Goal: Information Seeking & Learning: Learn about a topic

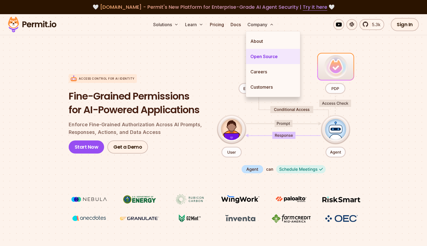
click at [266, 56] on link "Open Source" at bounding box center [273, 56] width 54 height 15
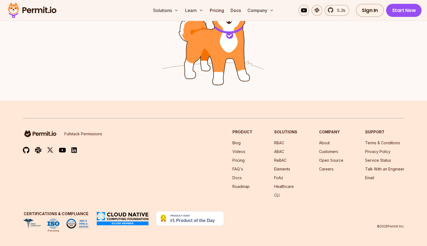
scroll to position [900, 0]
click at [324, 142] on link "About" at bounding box center [324, 143] width 11 height 5
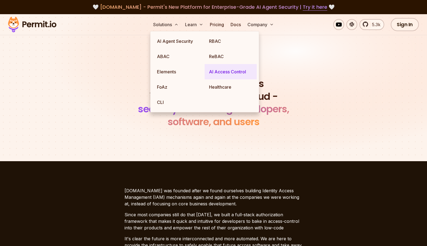
click at [226, 72] on link "AI Access Control" at bounding box center [231, 71] width 52 height 15
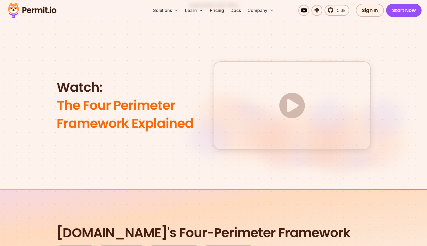
scroll to position [461, 0]
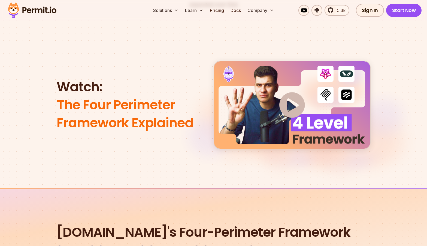
click at [181, 96] on span "The Four Perimeter Framework Explained" at bounding box center [129, 114] width 144 height 36
click at [97, 78] on h2 "Watch: The Four Perimeter Framework Explained" at bounding box center [129, 105] width 144 height 54
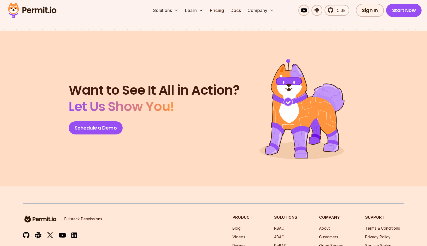
scroll to position [2355, 0]
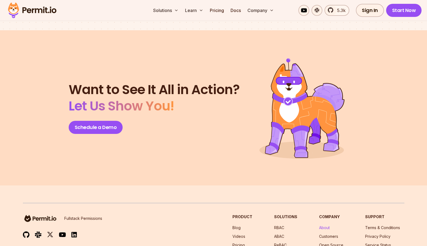
click at [324, 225] on link "About" at bounding box center [324, 227] width 11 height 5
